Goal: Task Accomplishment & Management: Use online tool/utility

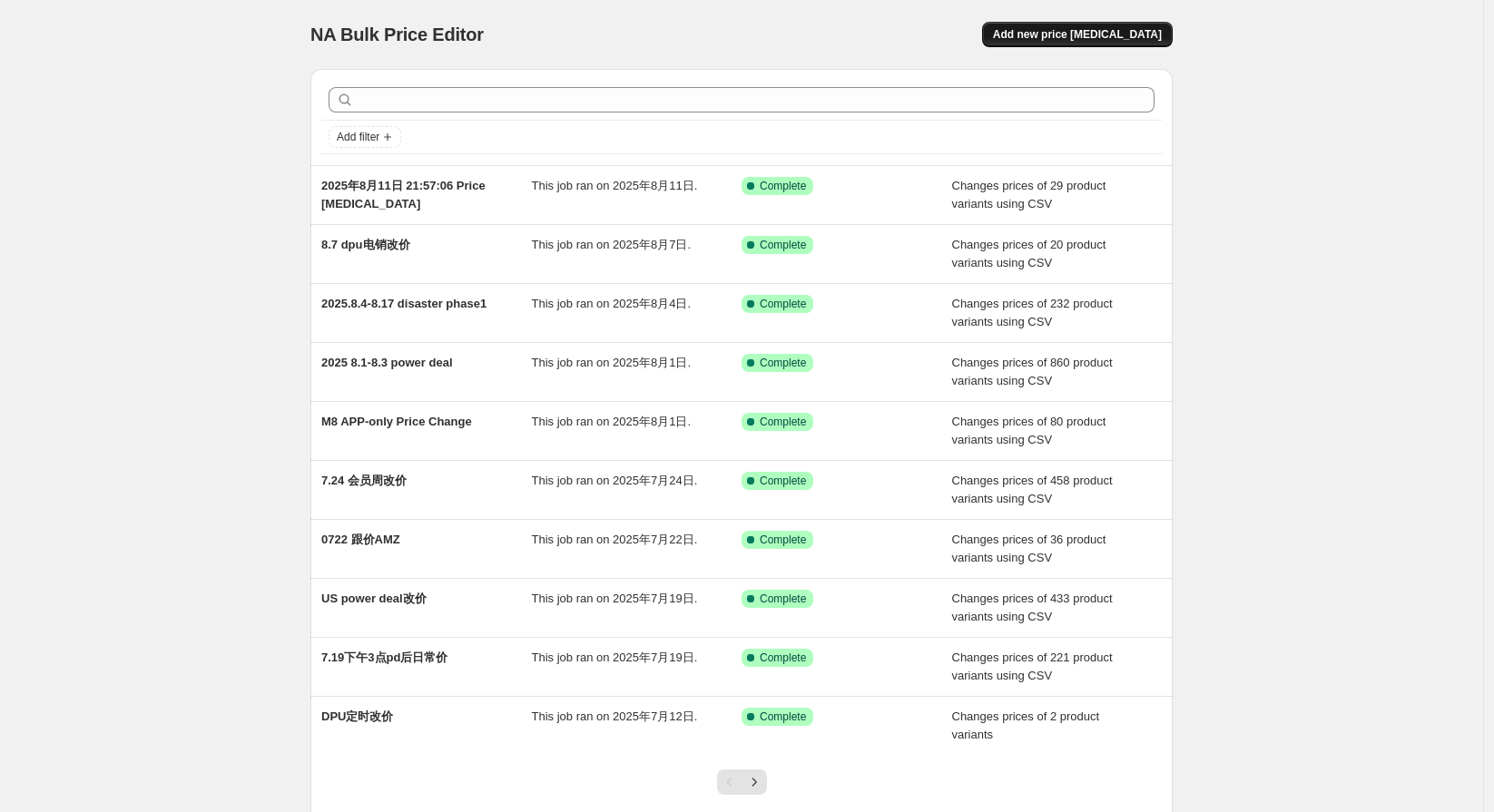
click at [1089, 34] on span "Add new price [MEDICAL_DATA]" at bounding box center [1078, 34] width 169 height 15
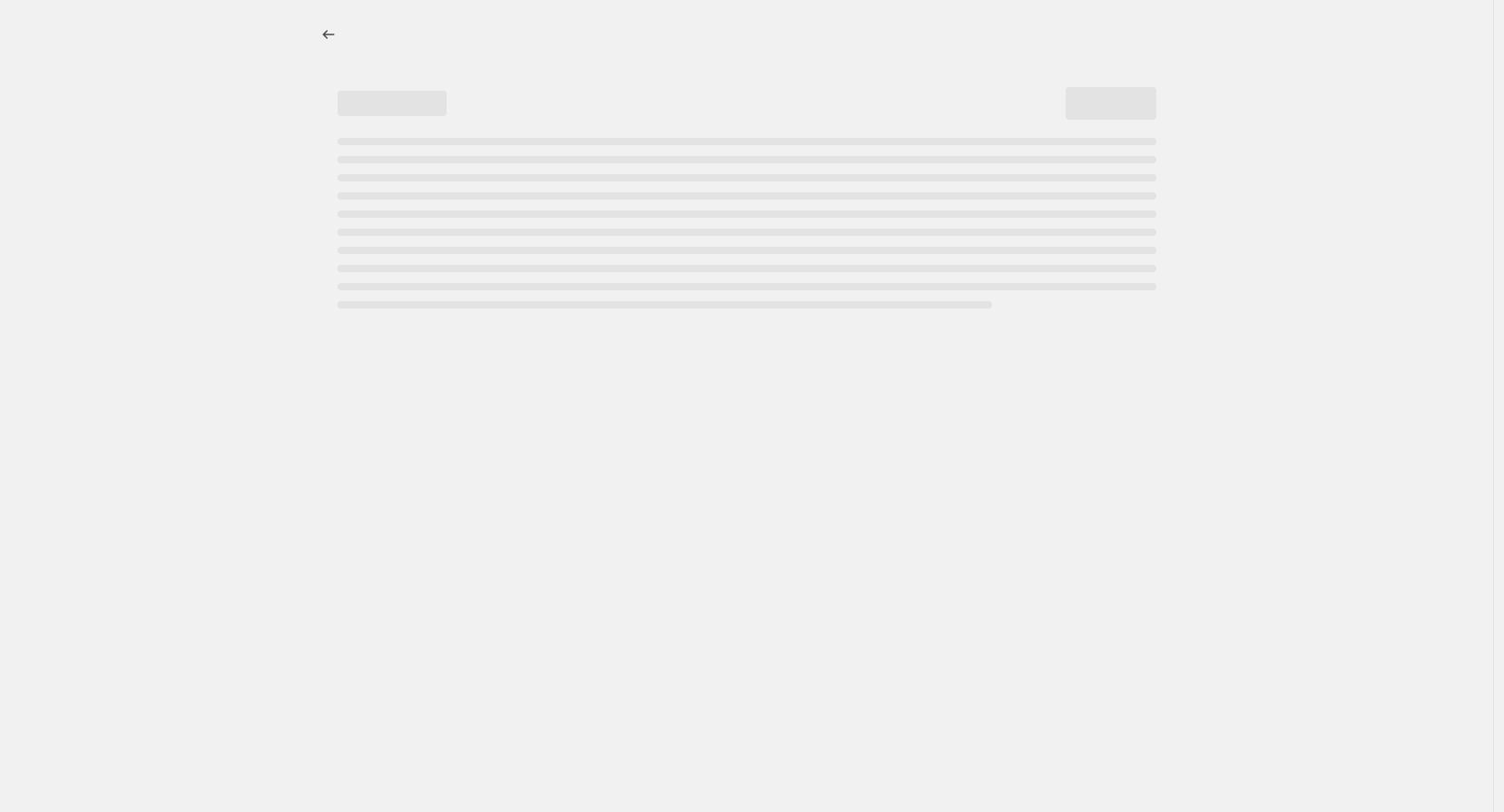
select select "percentage"
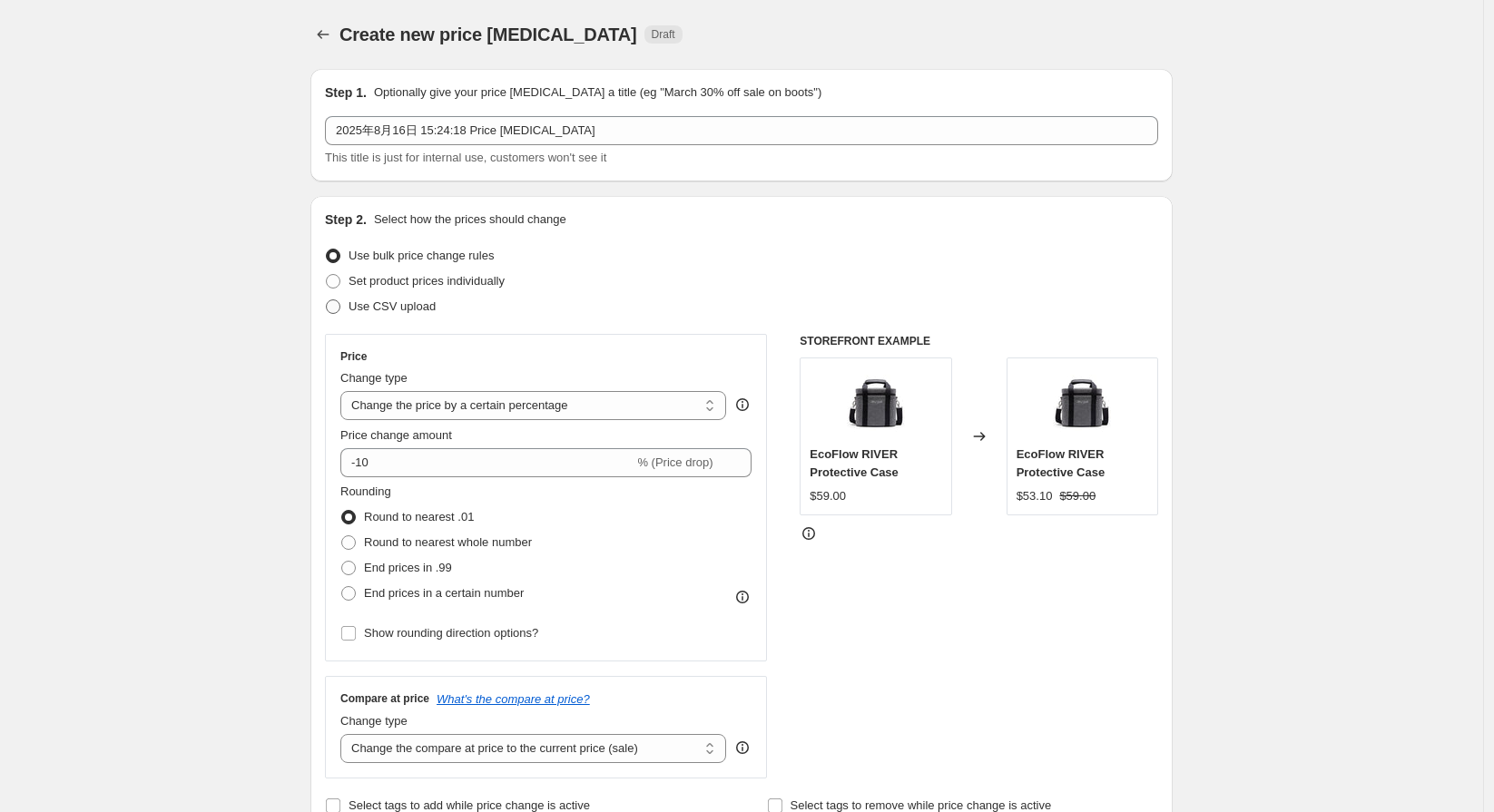
click at [391, 306] on span "Use CSV upload" at bounding box center [392, 306] width 88 height 14
click at [326, 301] on input "Use CSV upload" at bounding box center [325, 300] width 1 height 1
radio input "true"
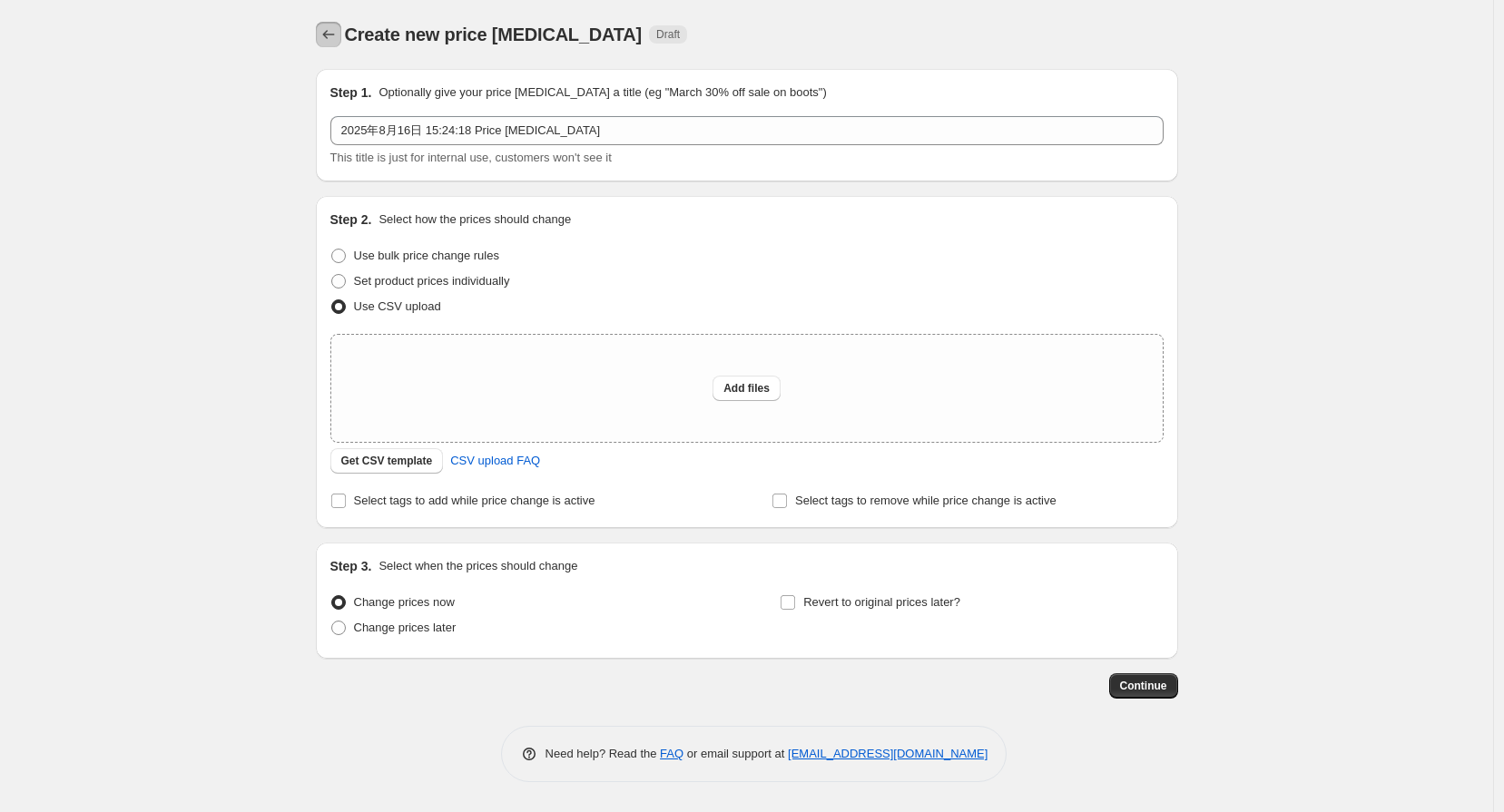
click at [322, 41] on icon "Price change jobs" at bounding box center [328, 35] width 18 height 18
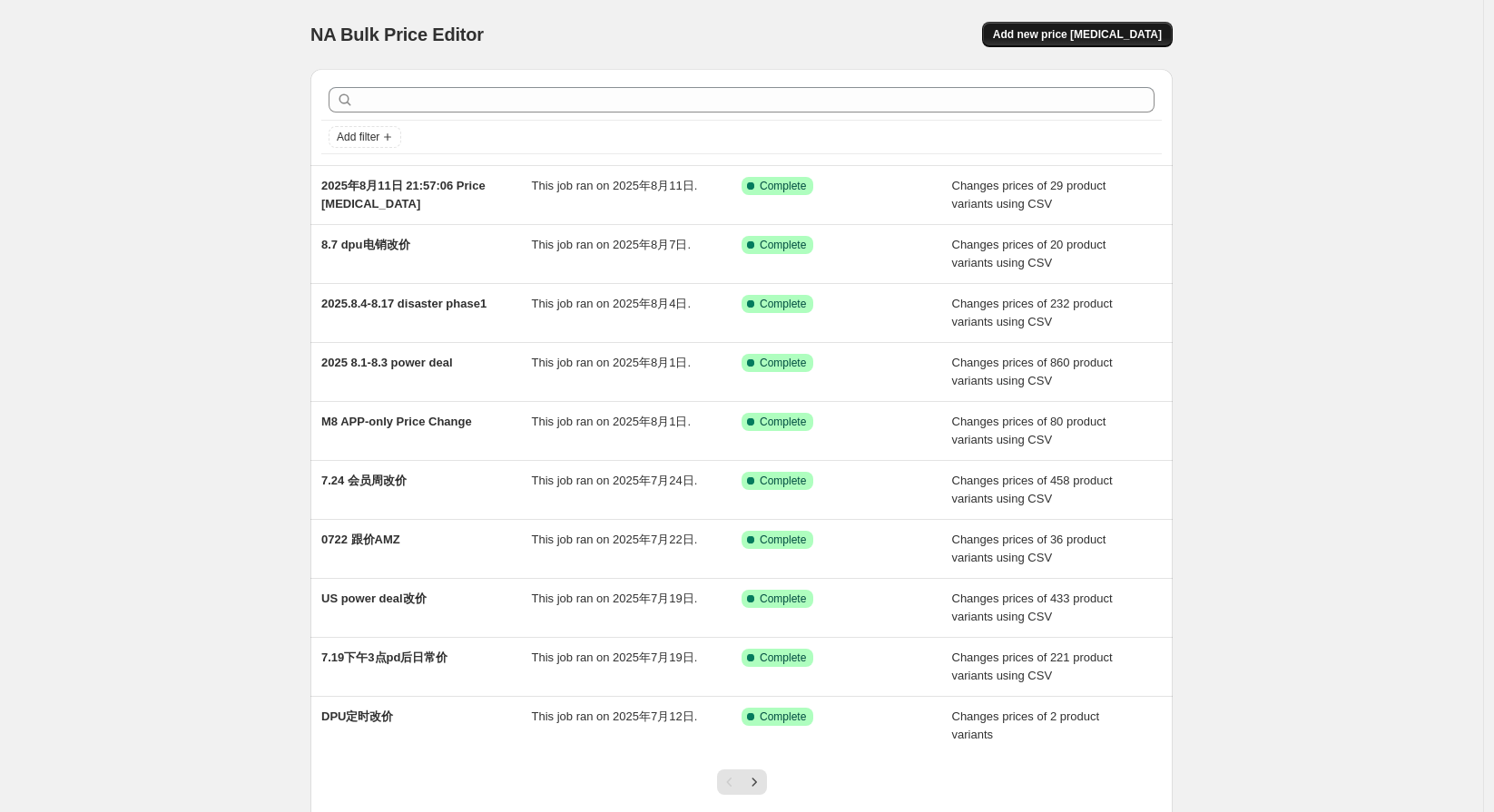
click at [1130, 33] on span "Add new price [MEDICAL_DATA]" at bounding box center [1078, 34] width 169 height 15
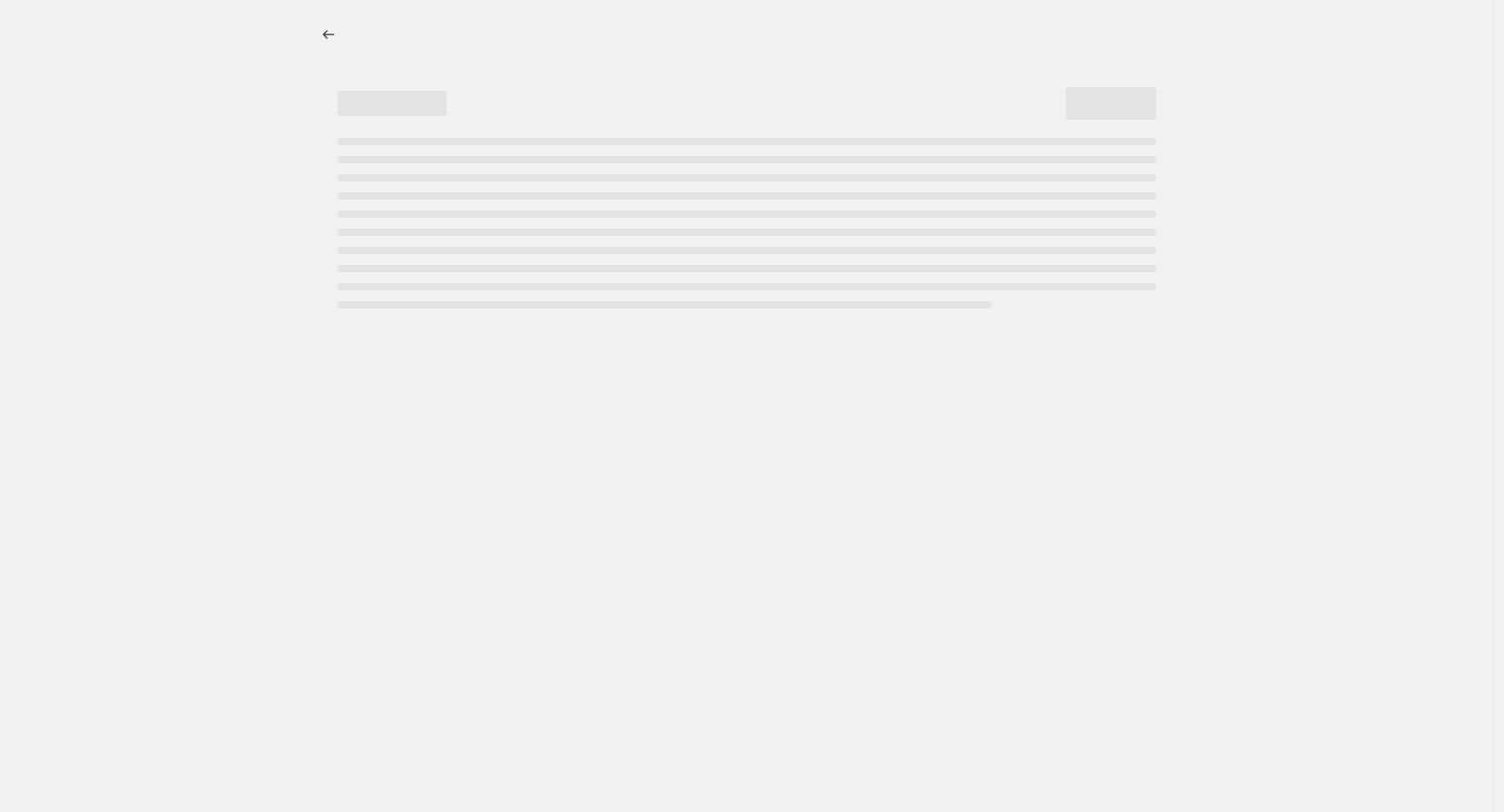
select select "percentage"
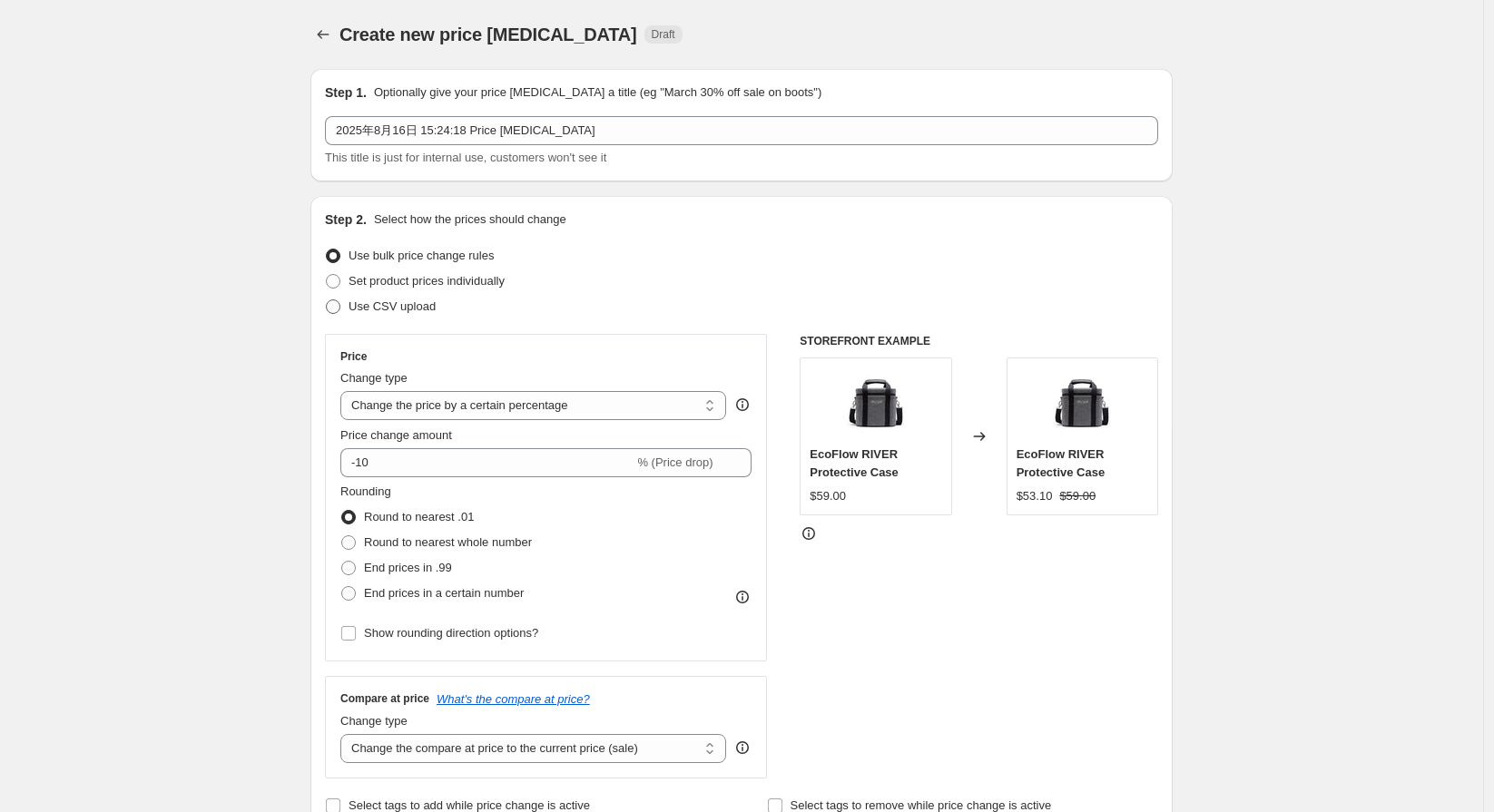
click at [422, 305] on span "Use CSV upload" at bounding box center [392, 306] width 88 height 14
click at [326, 301] on input "Use CSV upload" at bounding box center [325, 300] width 1 height 1
radio input "true"
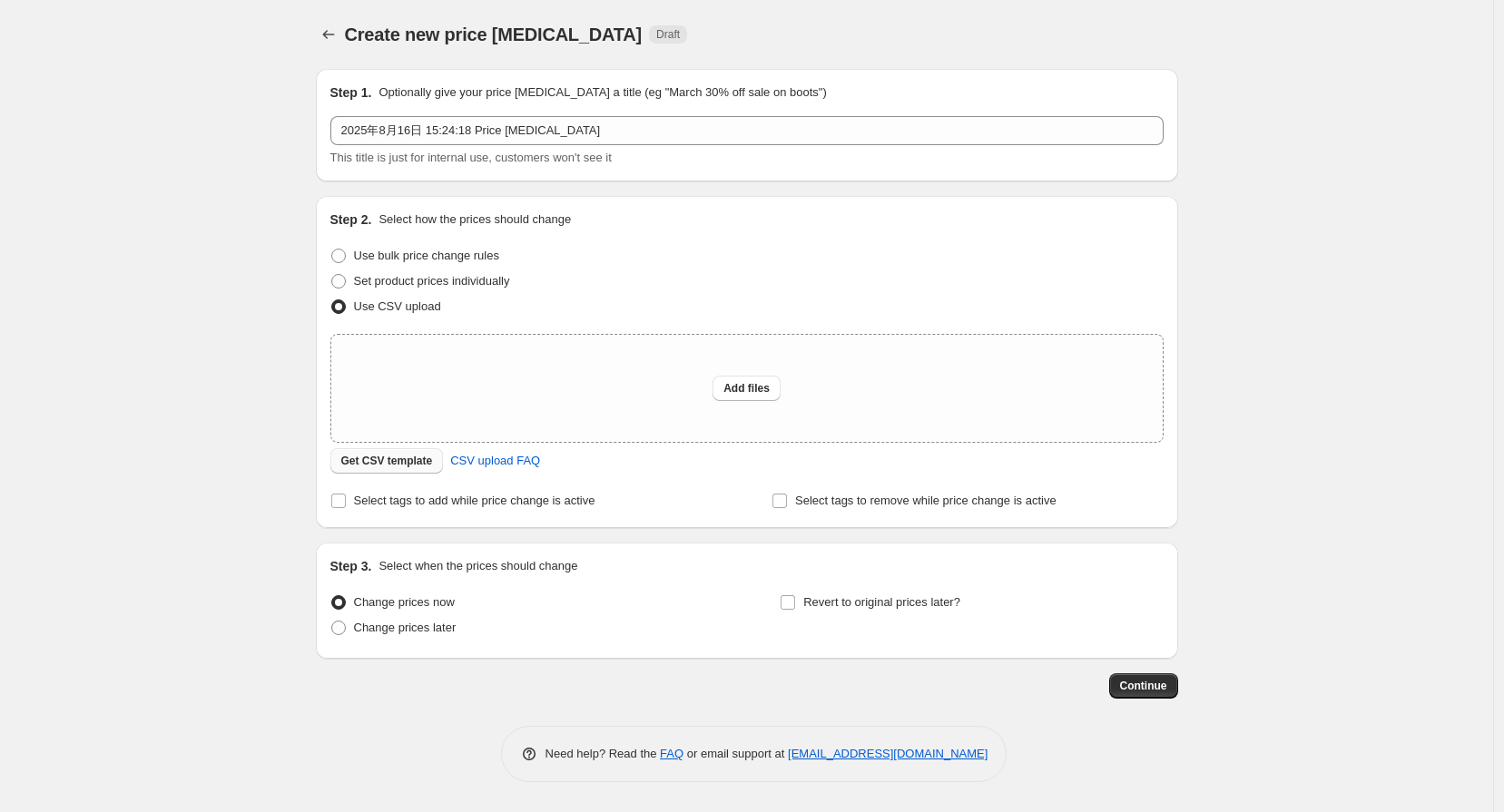
click at [397, 457] on span "Get CSV template" at bounding box center [387, 461] width 92 height 15
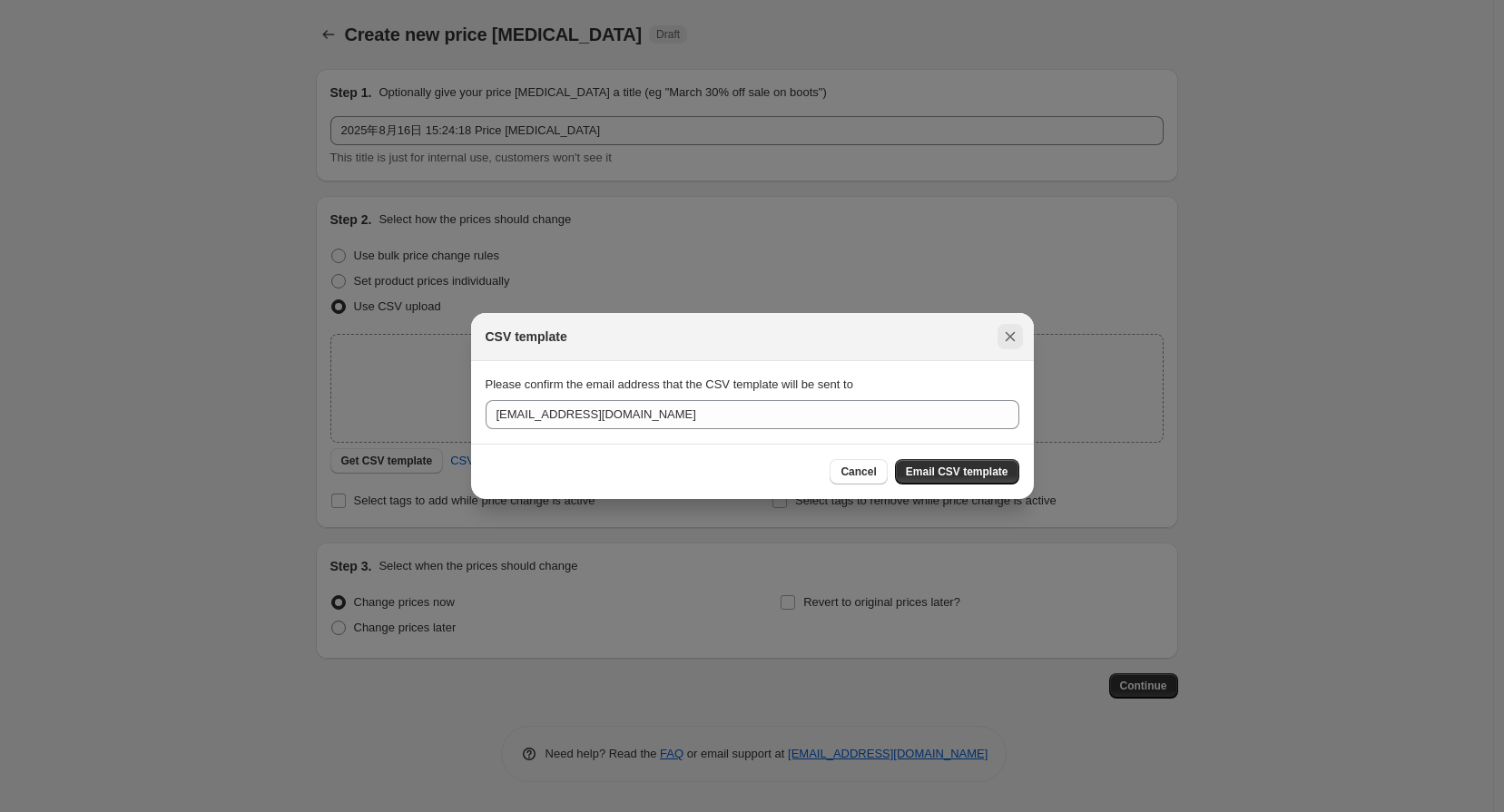
click at [1008, 334] on icon "Close" at bounding box center [1010, 336] width 18 height 18
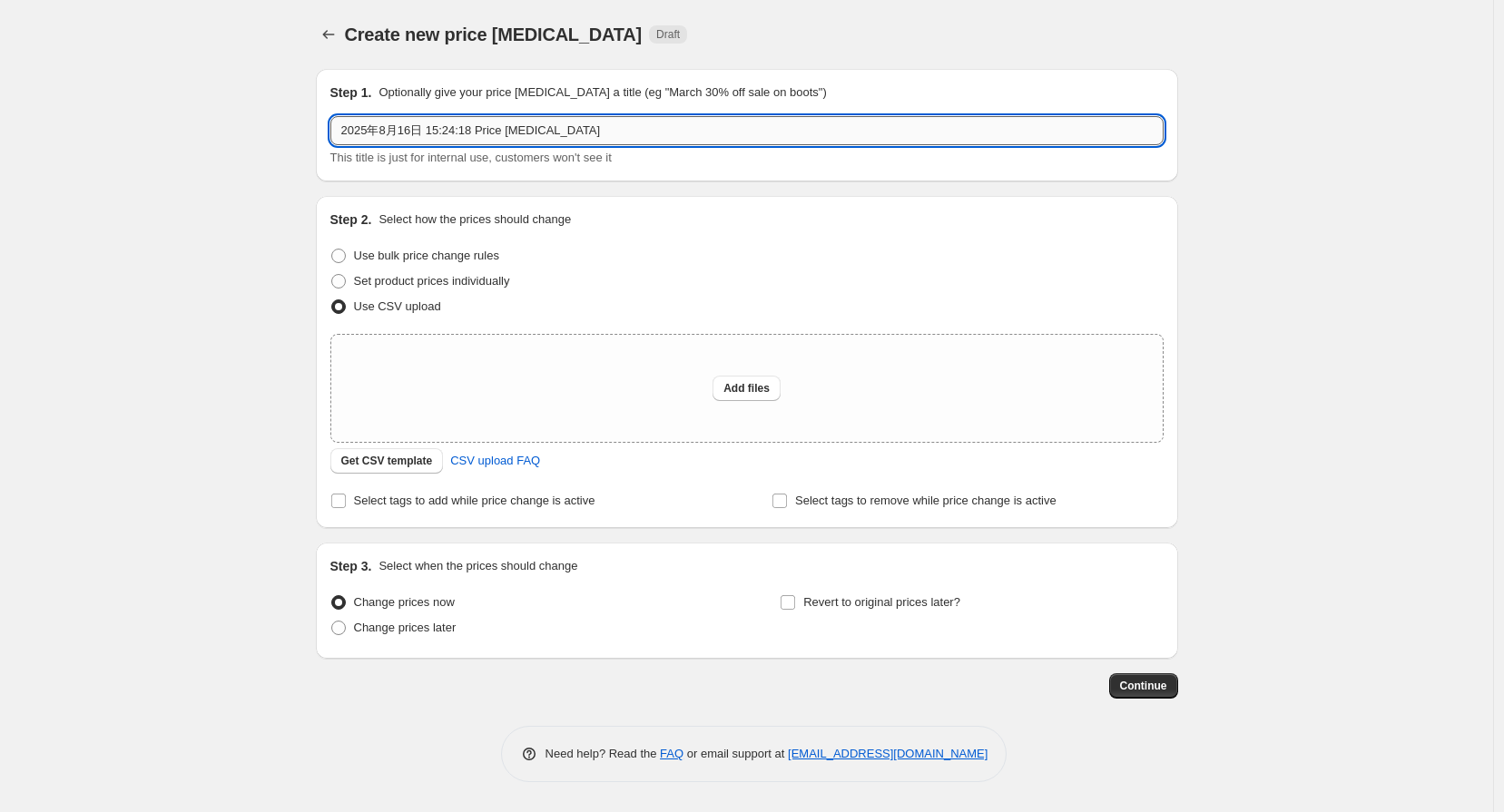
click at [557, 132] on input "2025年8月16日 15:24:18 Price [MEDICAL_DATA]" at bounding box center [747, 130] width 833 height 29
drag, startPoint x: 583, startPoint y: 129, endPoint x: 274, endPoint y: 143, distance: 309.3
click at [274, 143] on div "Create new price [MEDICAL_DATA]. This page is ready Create new price [MEDICAL_D…" at bounding box center [747, 406] width 1493 height 812
type input "[DATE] price"
click at [581, 319] on div "Step 2. Select how the prices should change Use bulk price change rules Set pro…" at bounding box center [747, 362] width 833 height 304
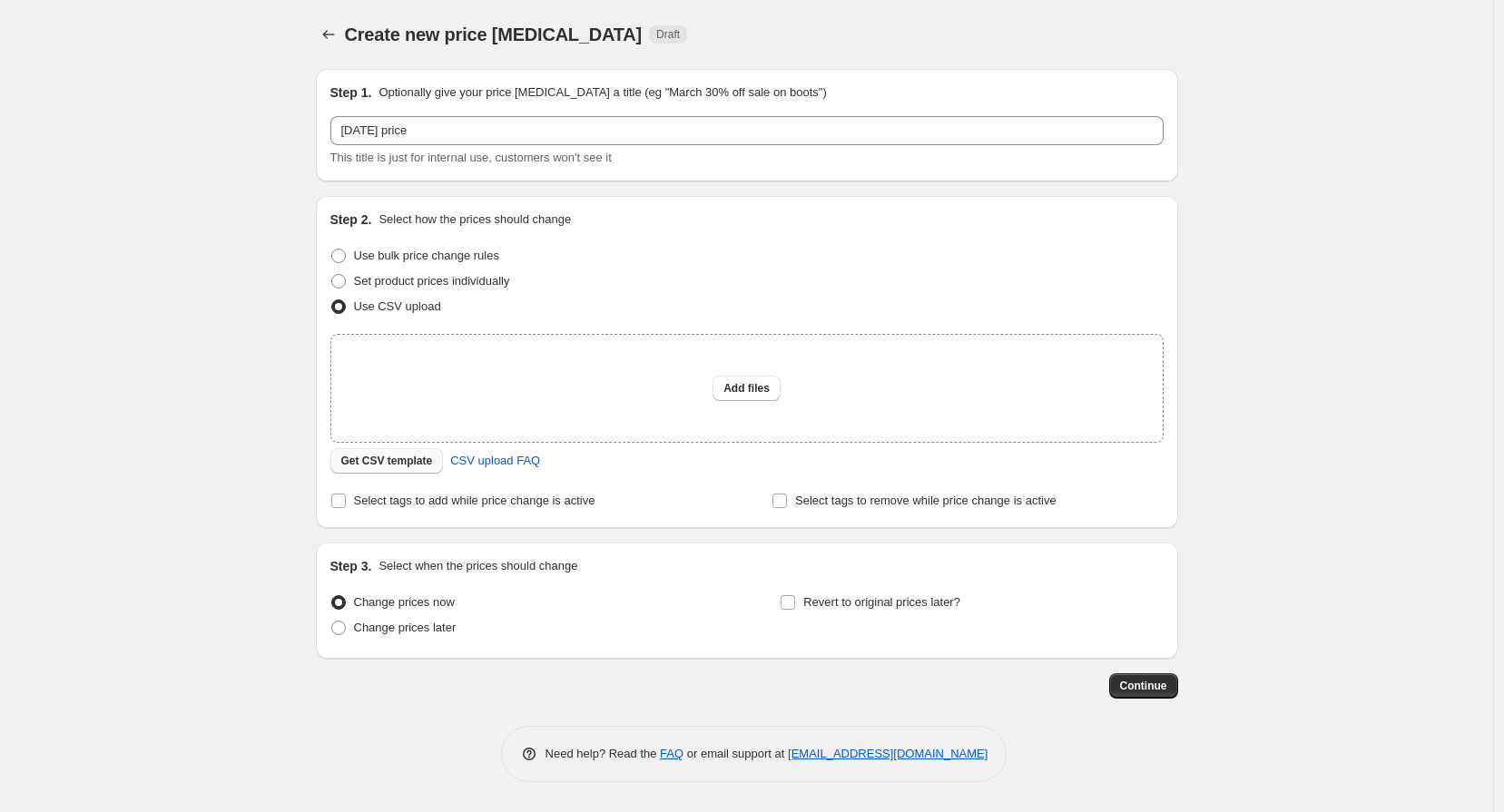
click at [406, 462] on span "Get CSV template" at bounding box center [387, 461] width 92 height 15
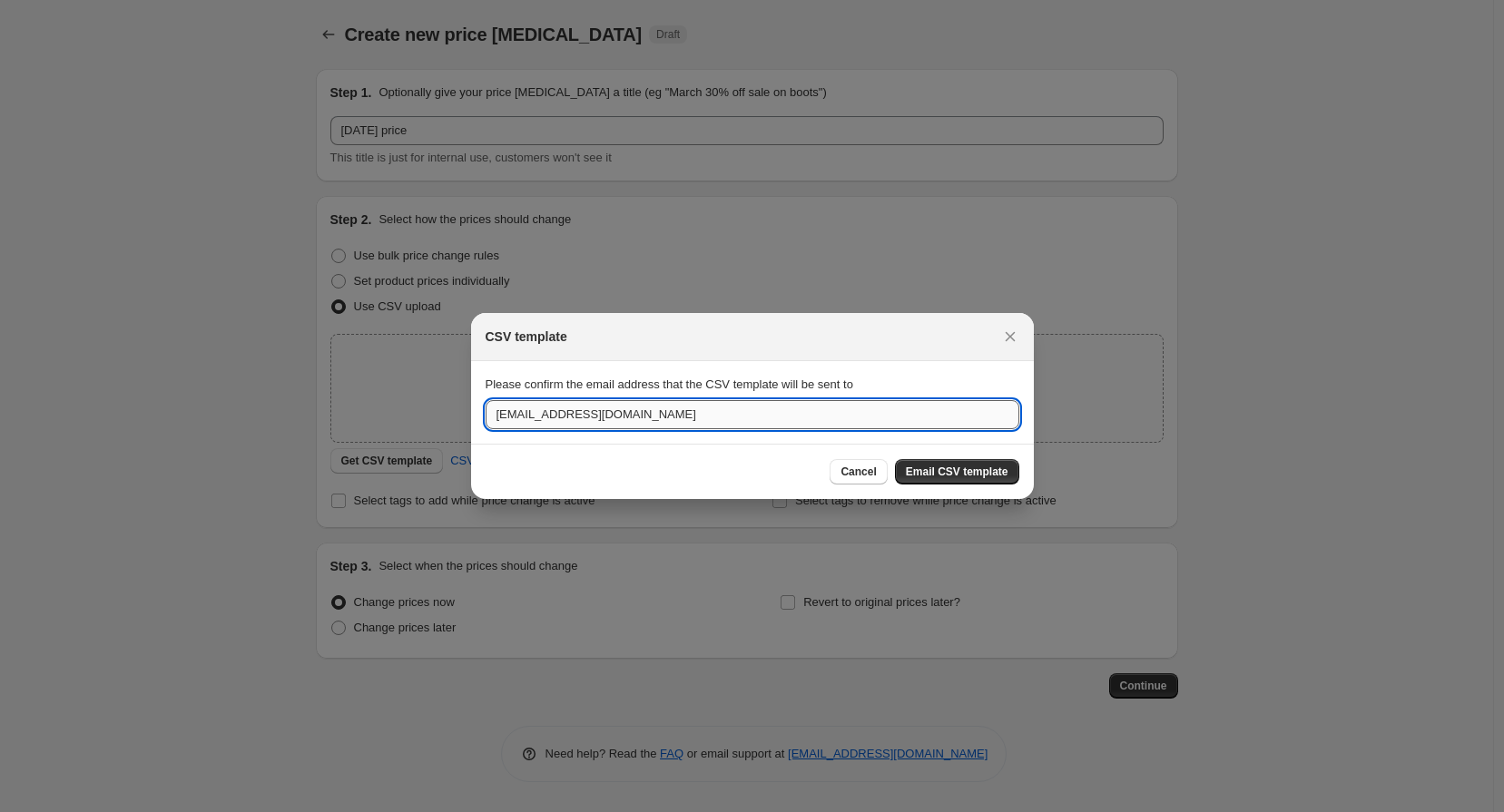
click at [646, 414] on input "[EMAIL_ADDRESS][DOMAIN_NAME]" at bounding box center [752, 414] width 534 height 29
drag, startPoint x: 709, startPoint y: 418, endPoint x: 401, endPoint y: 420, distance: 308.0
click at [401, 811] on div "CSV template Please confirm the email address that the CSV template will be sen…" at bounding box center [752, 812] width 1504 height 0
type input "[PERSON_NAME][EMAIL_ADDRESS][PERSON_NAME][DOMAIN_NAME]"
click at [968, 472] on span "Email CSV template" at bounding box center [957, 472] width 103 height 15
